Goal: Check status: Check status

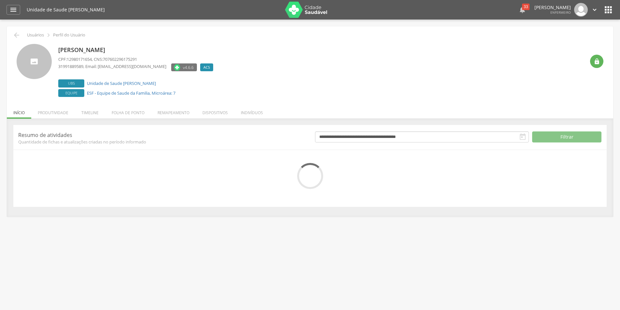
click at [522, 9] on div "33" at bounding box center [525, 7] width 7 height 7
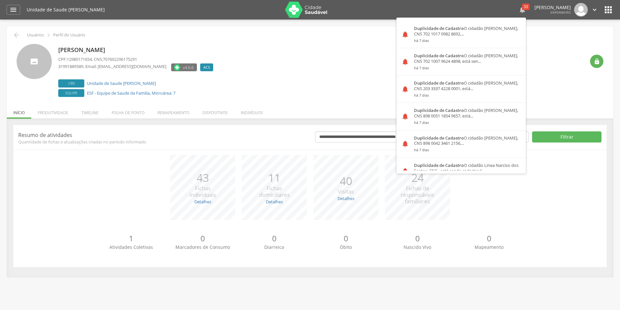
click at [522, 9] on div "33" at bounding box center [525, 7] width 7 height 7
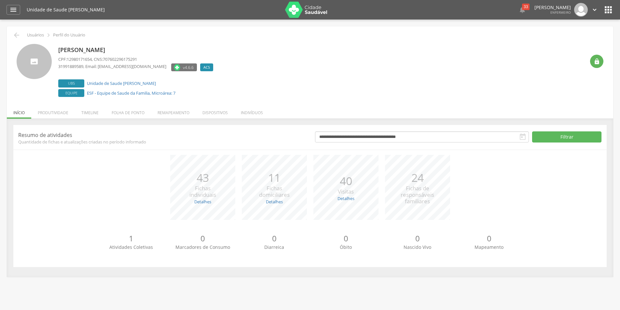
click at [523, 137] on icon "" at bounding box center [523, 137] width 8 height 8
click at [549, 138] on button "Filtrar" at bounding box center [567, 137] width 69 height 11
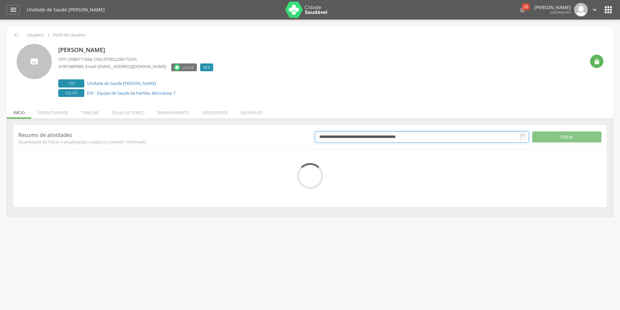
click at [488, 141] on input "**********" at bounding box center [422, 137] width 214 height 11
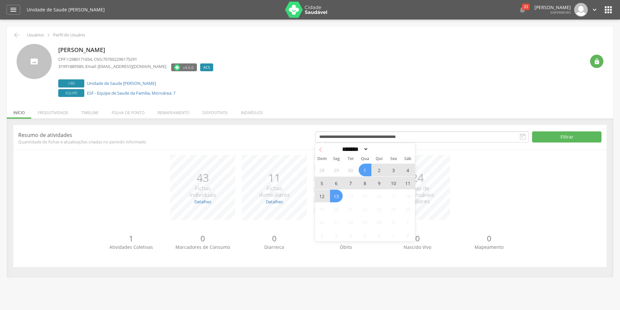
click at [320, 149] on icon at bounding box center [321, 150] width 5 height 5
select select "*"
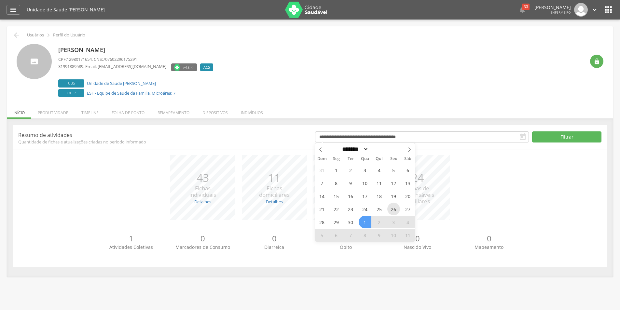
click at [392, 208] on span "26" at bounding box center [394, 209] width 13 height 13
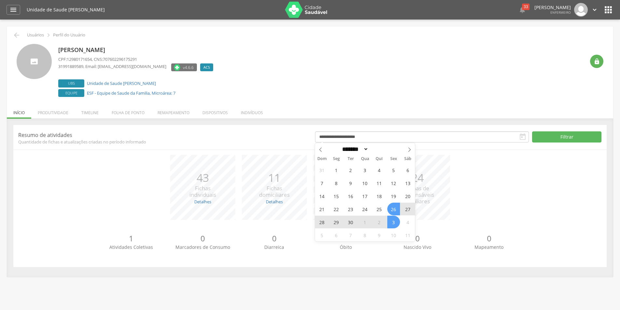
click at [394, 219] on span "3" at bounding box center [394, 222] width 13 height 13
type input "**********"
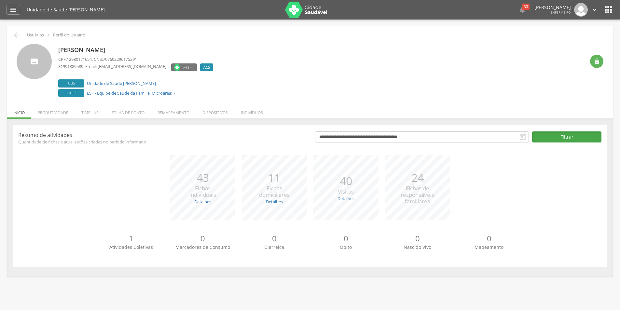
click at [552, 134] on button "Filtrar" at bounding box center [567, 137] width 69 height 11
